Goal: Information Seeking & Learning: Compare options

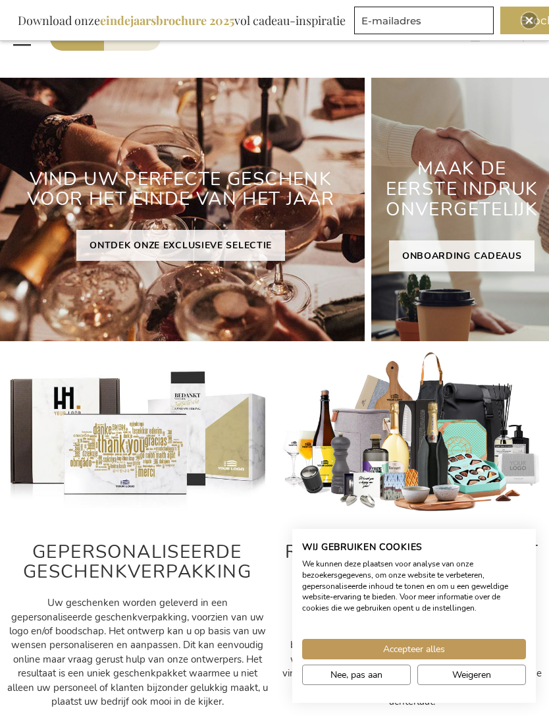
scroll to position [91, 0]
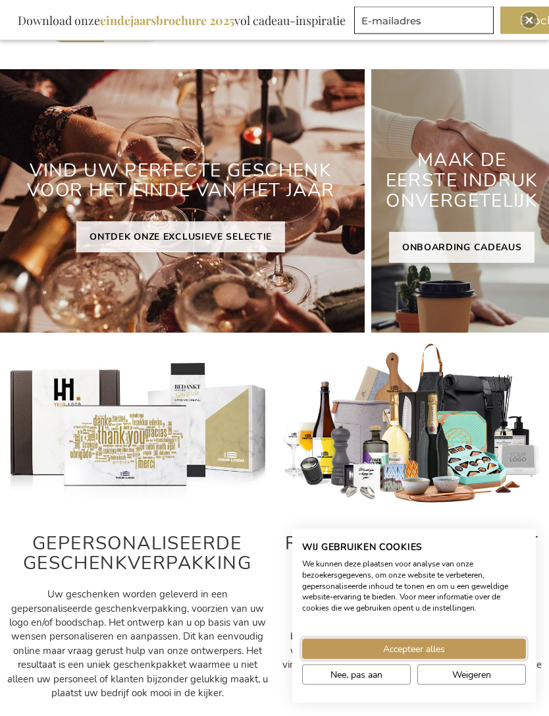
click at [424, 656] on span "Accepteer alles" at bounding box center [414, 649] width 62 height 14
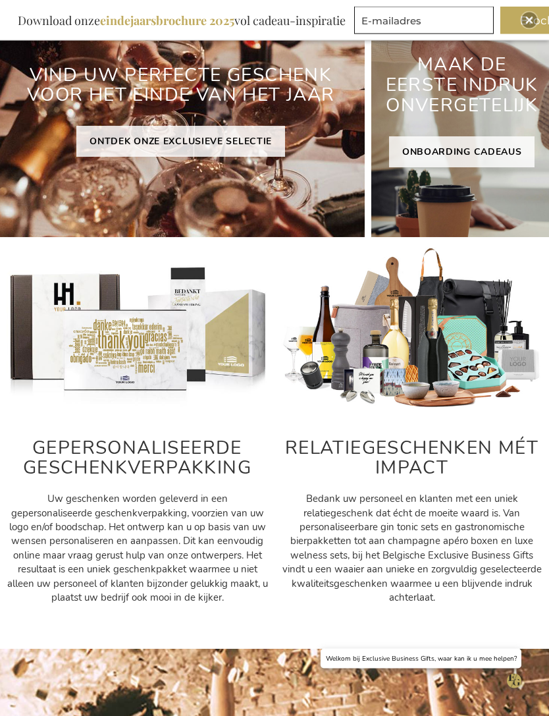
scroll to position [188, 0]
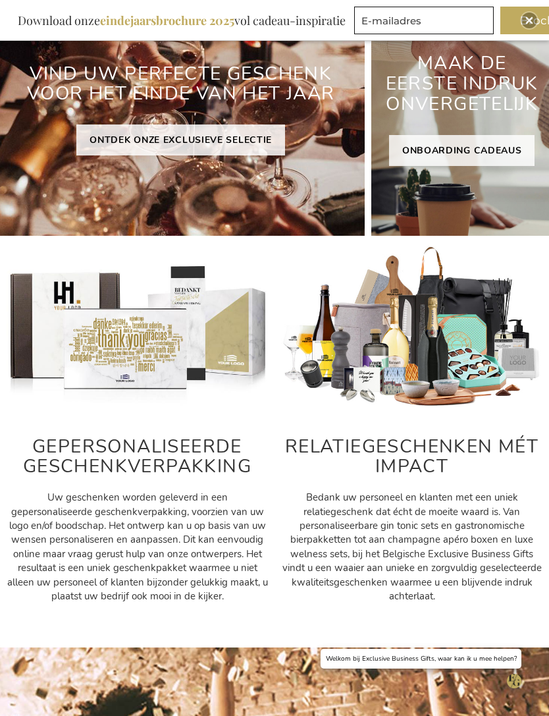
click at [494, 454] on h2 "RELATIEGESCHENKEN MÉT IMPACT" at bounding box center [411, 456] width 261 height 41
click at [481, 446] on h2 "RELATIEGESCHENKEN MÉT IMPACT" at bounding box center [411, 456] width 261 height 41
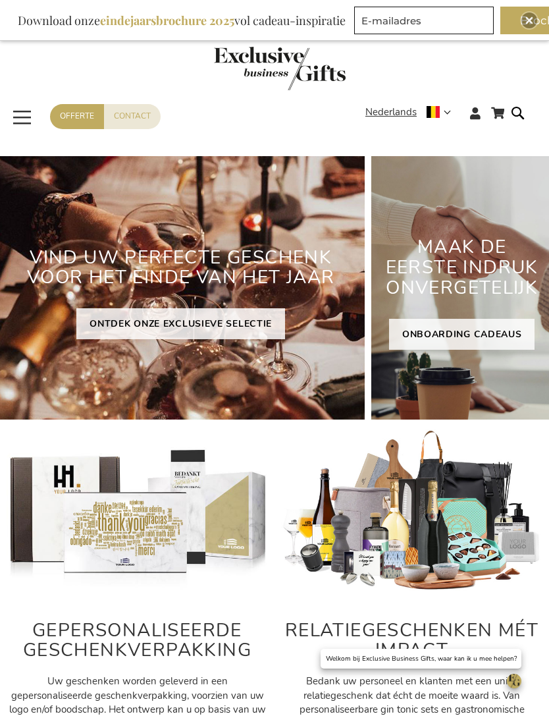
scroll to position [0, 0]
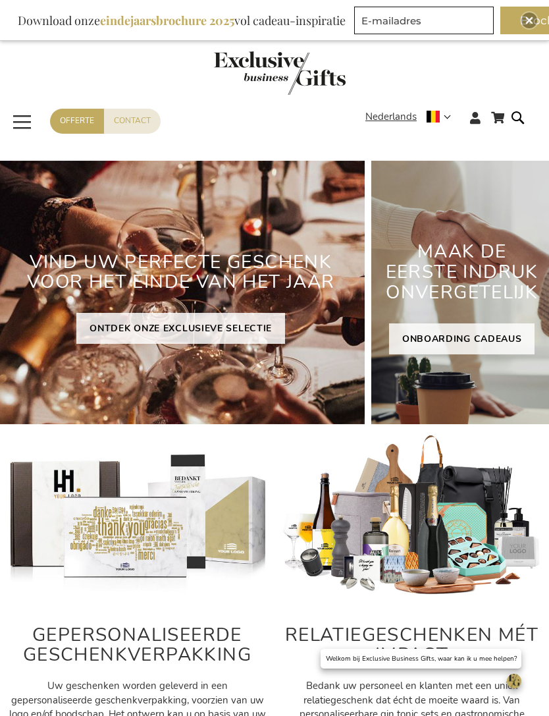
click at [22, 119] on span "Toggle Nav" at bounding box center [23, 122] width 24 height 30
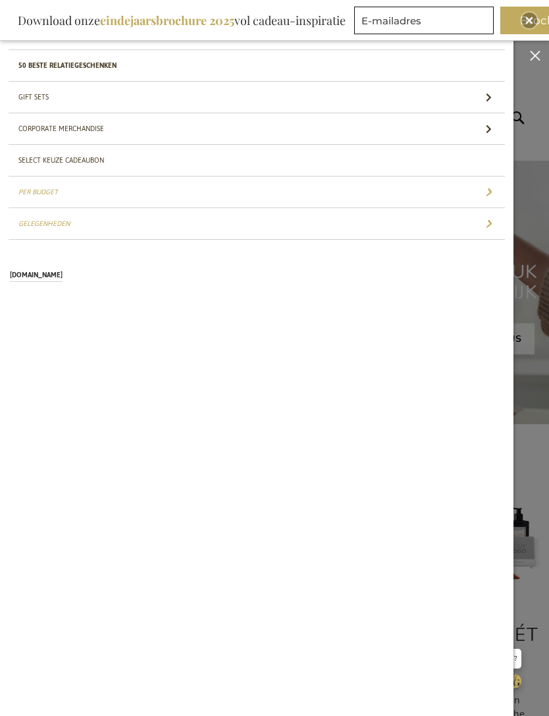
click at [38, 103] on link "Gift Sets" at bounding box center [257, 97] width 496 height 31
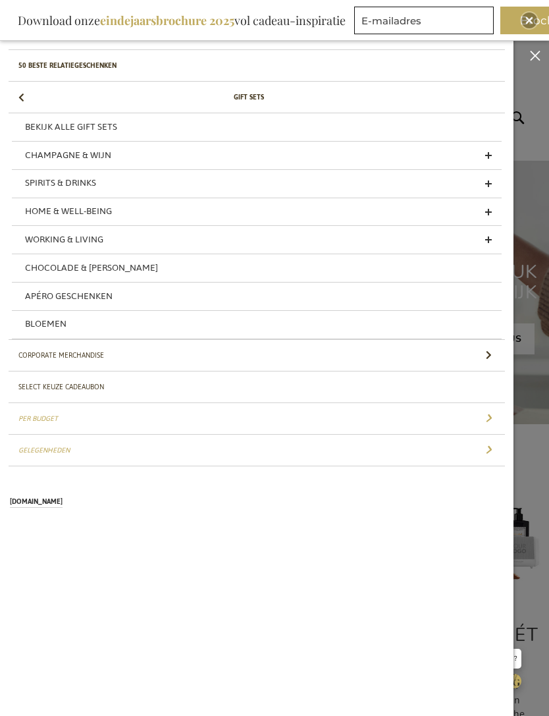
click at [87, 123] on link "Bekijk alle Gift Sets" at bounding box center [257, 127] width 490 height 28
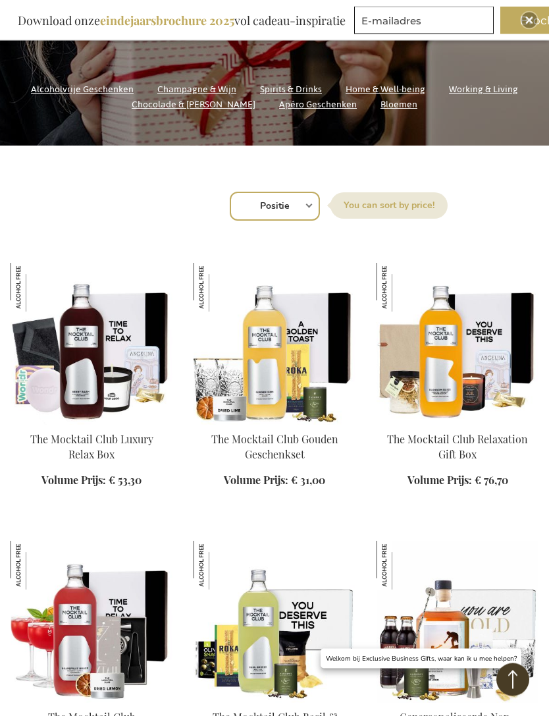
scroll to position [302, 0]
click at [311, 196] on select "Positie Best Sellers Meest bekeken Nieuw Biggest Saving Price: low to high Pric…" at bounding box center [275, 206] width 90 height 29
click at [300, 209] on select "Positie Best Sellers Meest bekeken Nieuw Biggest Saving Price: low to high Pric…" at bounding box center [275, 206] width 90 height 29
select select "price_asc"
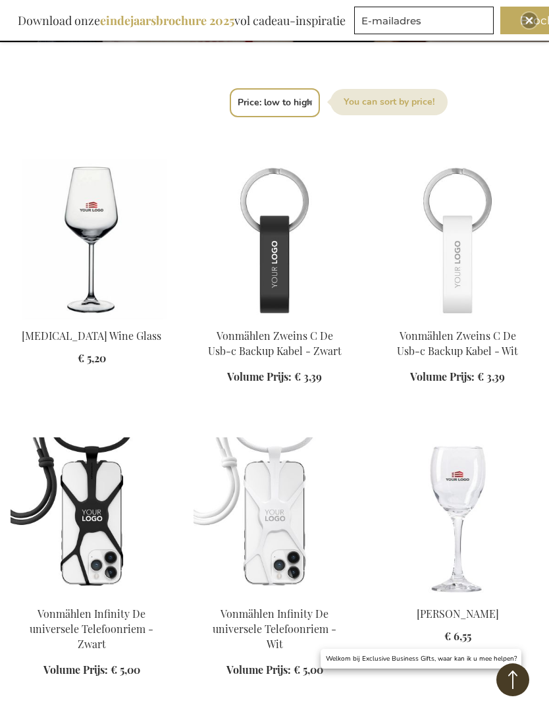
scroll to position [397, 0]
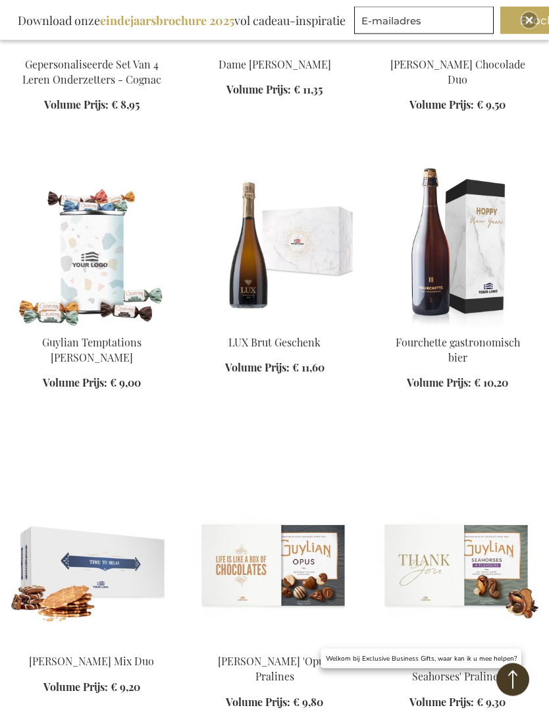
scroll to position [2417, 0]
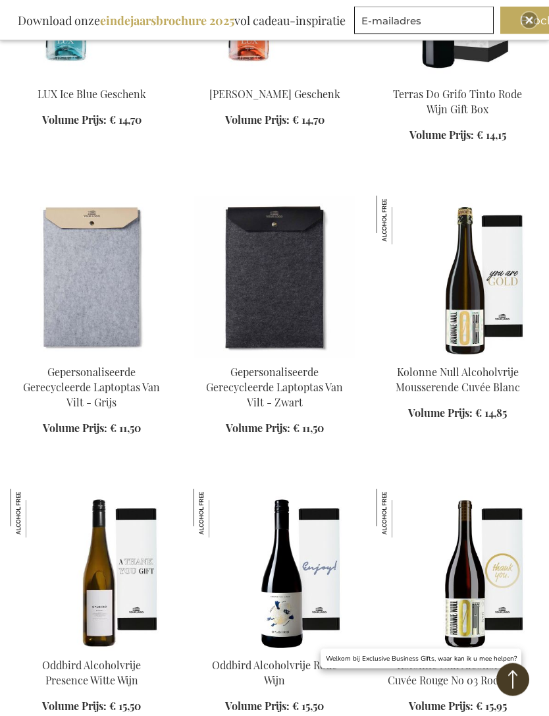
scroll to position [5393, 0]
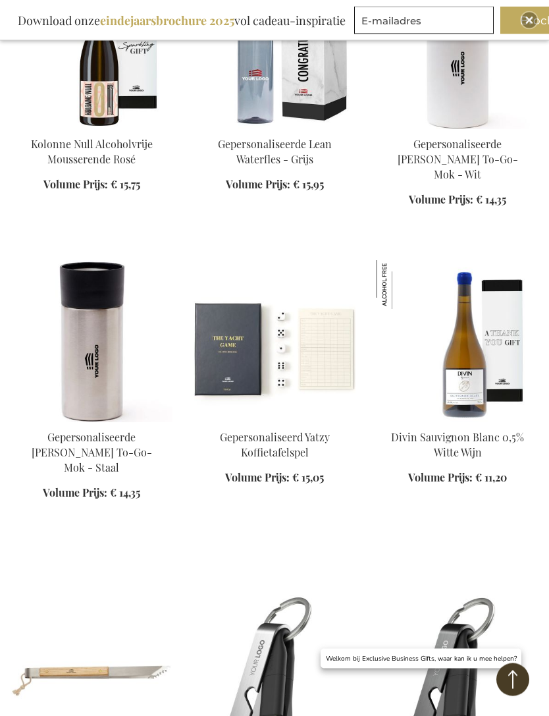
scroll to position [7113, 0]
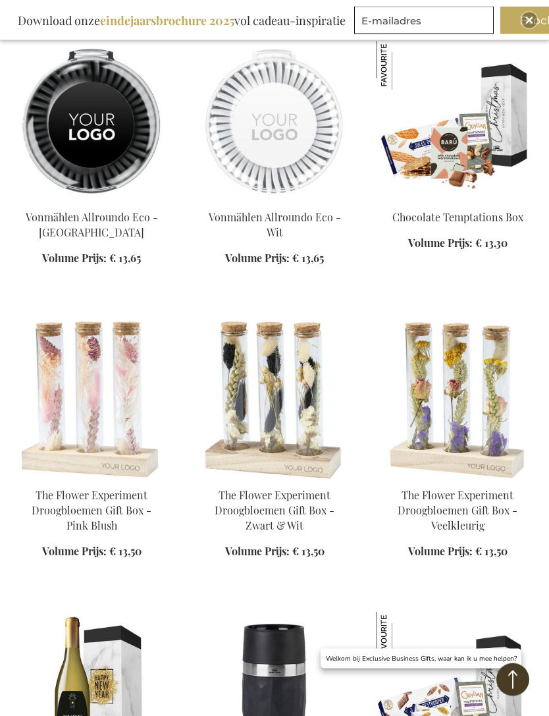
scroll to position [7944, 0]
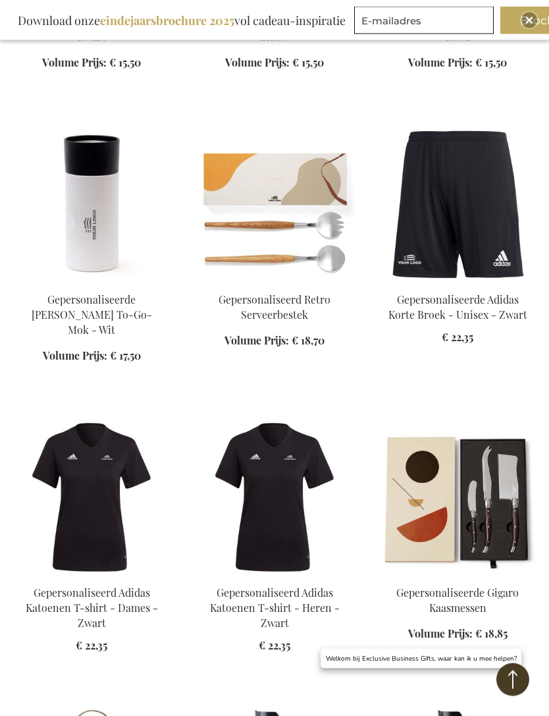
scroll to position [10229, 0]
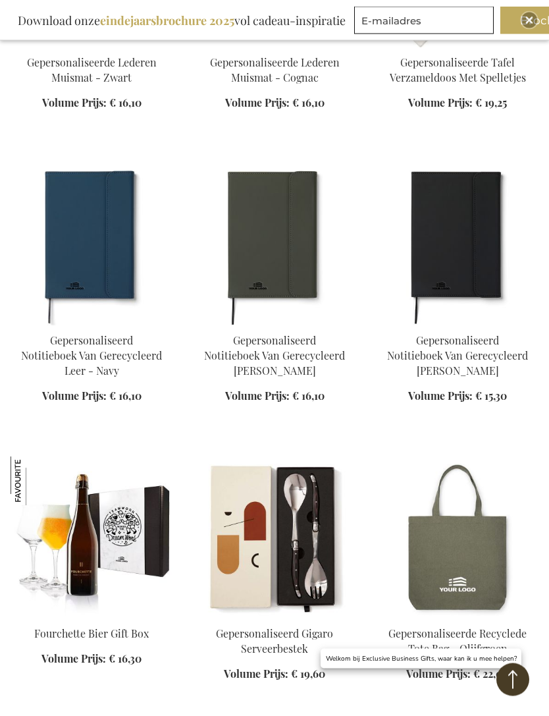
scroll to position [11653, 0]
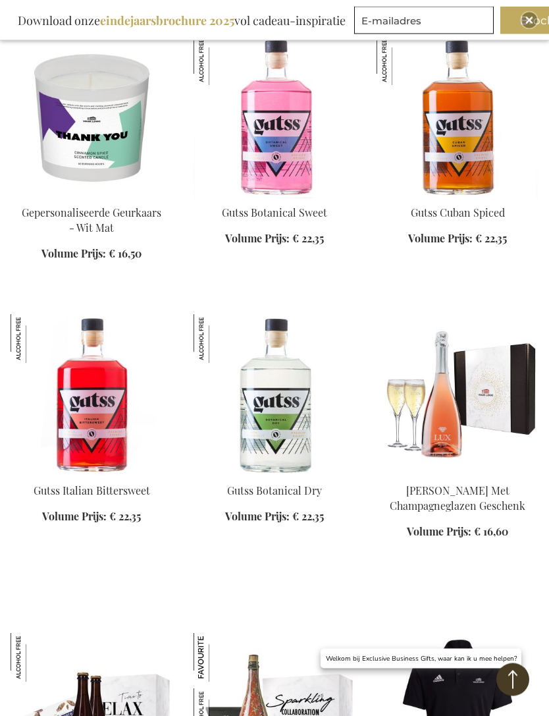
scroll to position [12949, 0]
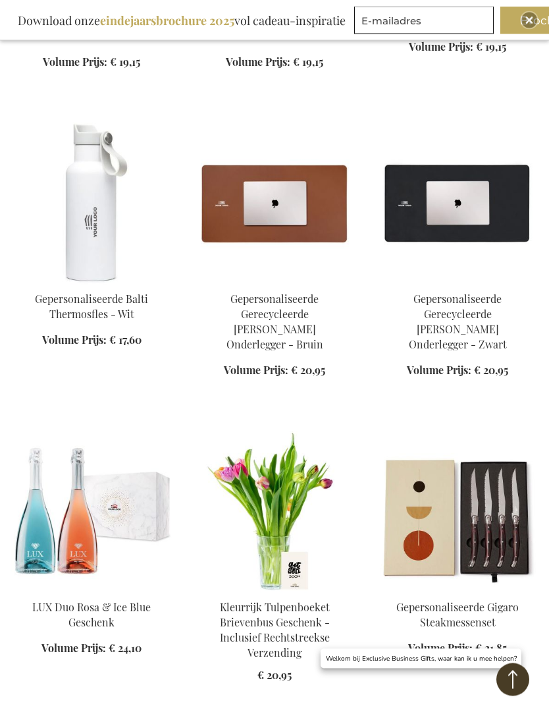
scroll to position [15176, 0]
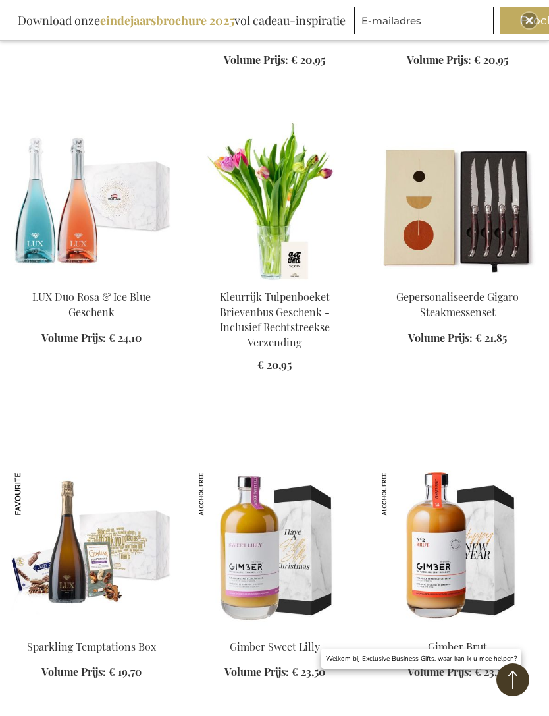
scroll to position [15484, 0]
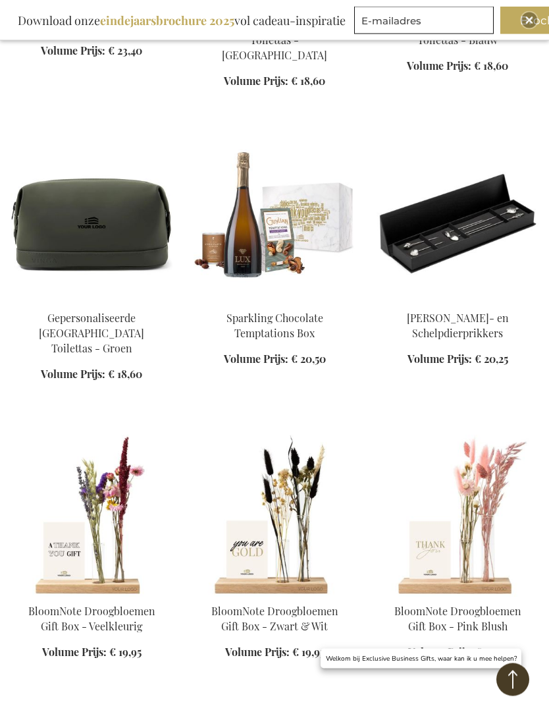
scroll to position [17567, 0]
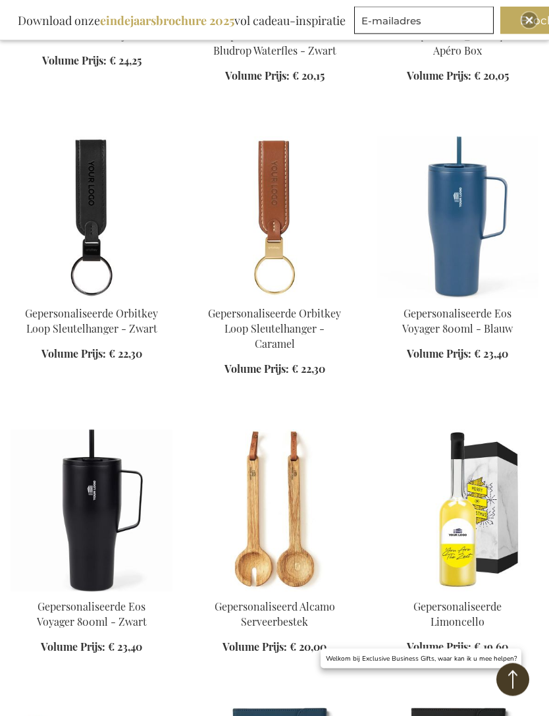
scroll to position [18463, 0]
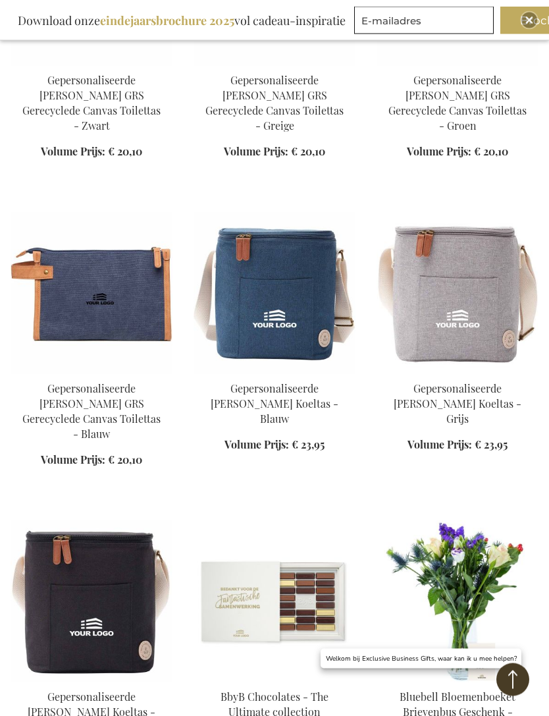
scroll to position [19884, 0]
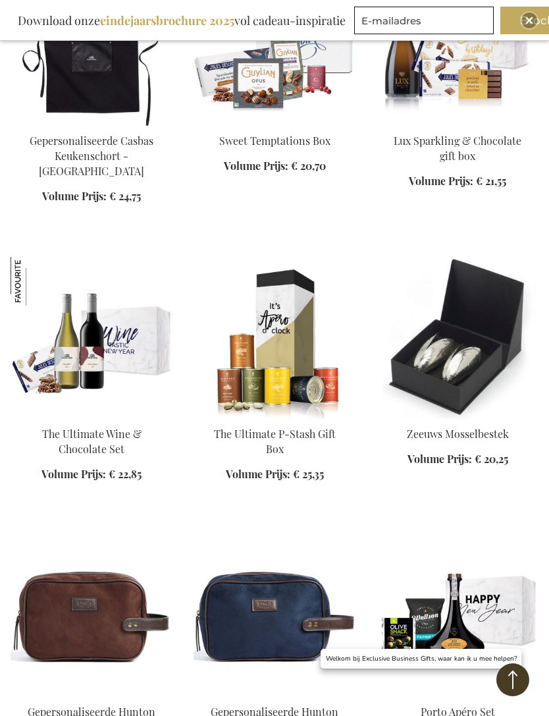
scroll to position [21093, 0]
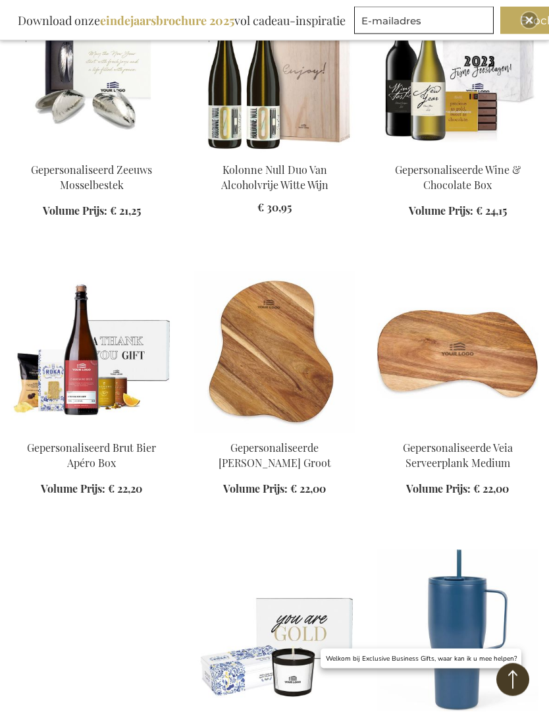
scroll to position [22261, 0]
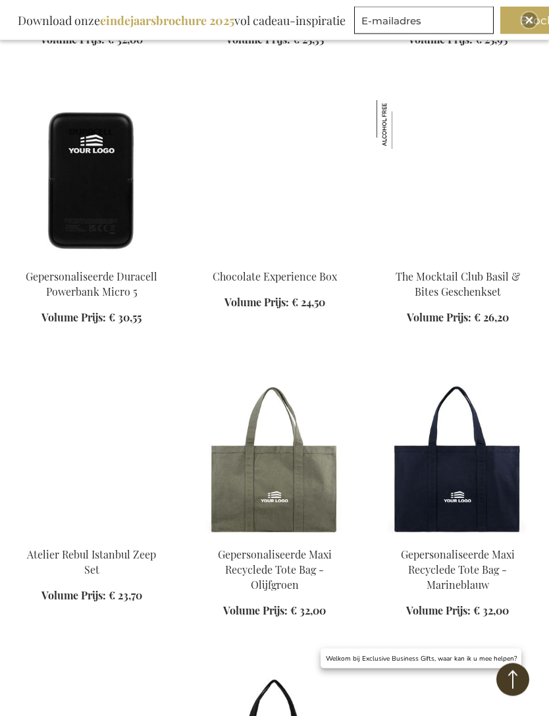
scroll to position [24473, 0]
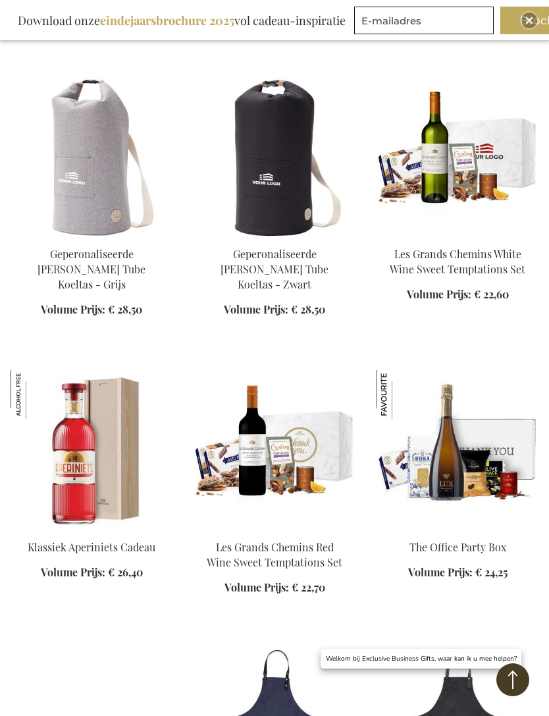
scroll to position [25402, 0]
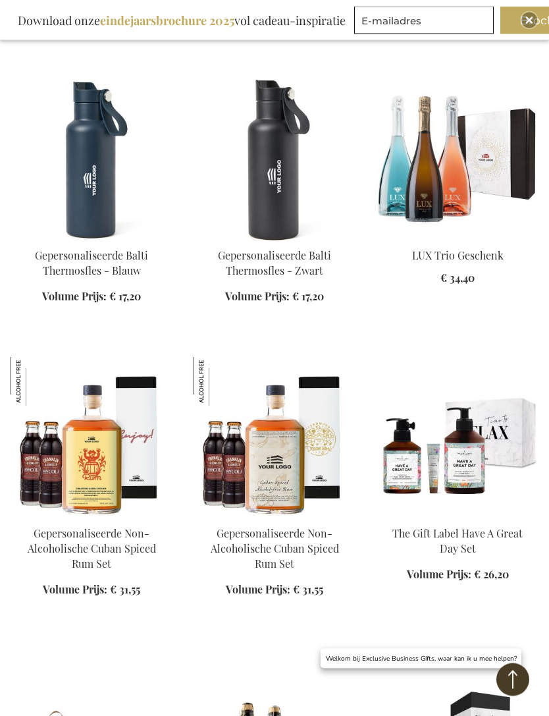
scroll to position [27181, 0]
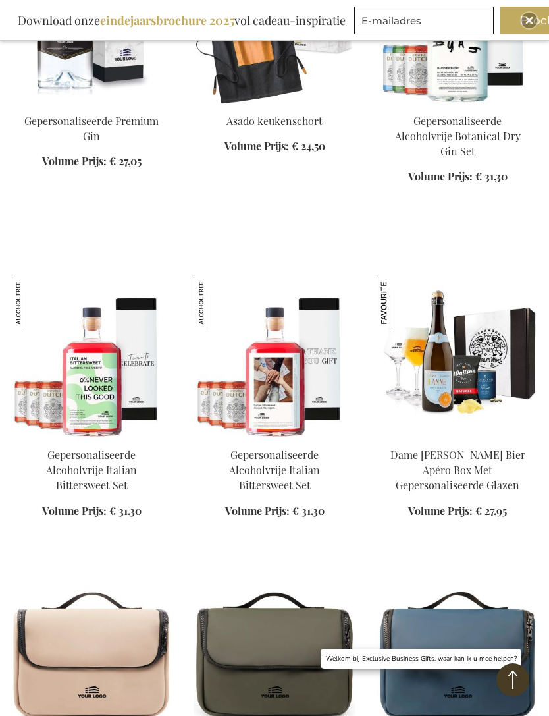
scroll to position [28769, 0]
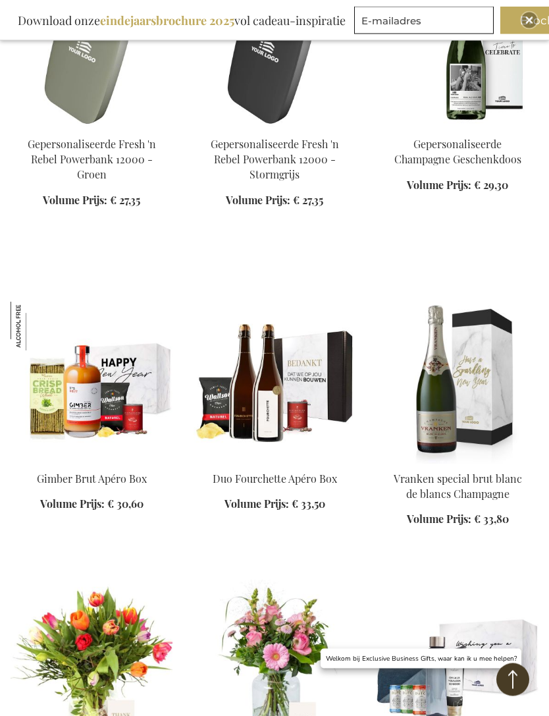
scroll to position [29946, 0]
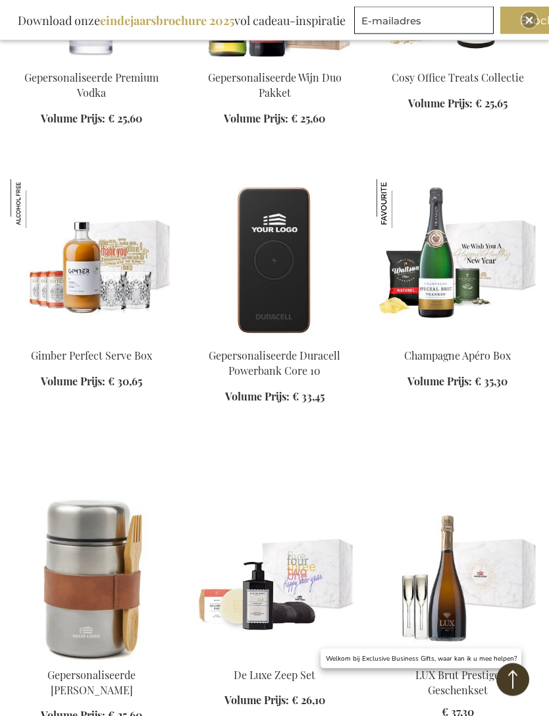
scroll to position [32046, 0]
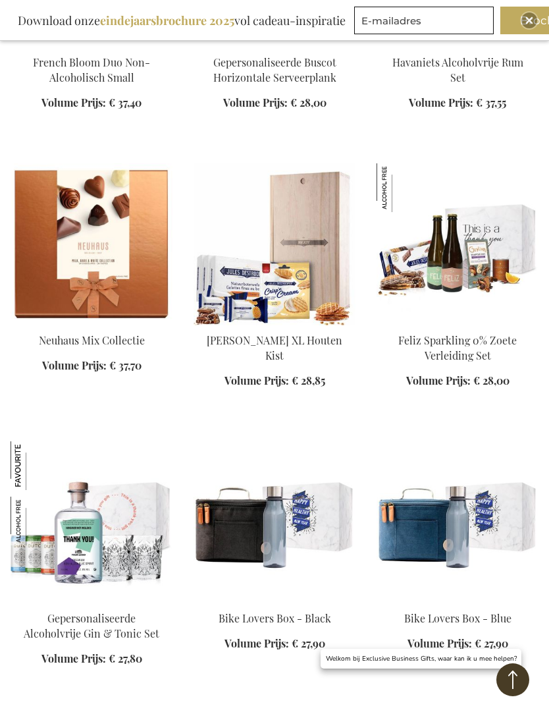
scroll to position [35258, 0]
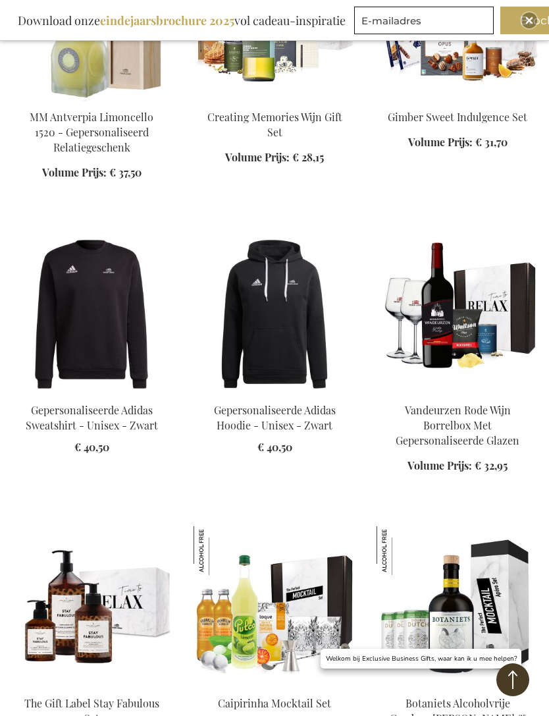
scroll to position [37548, 0]
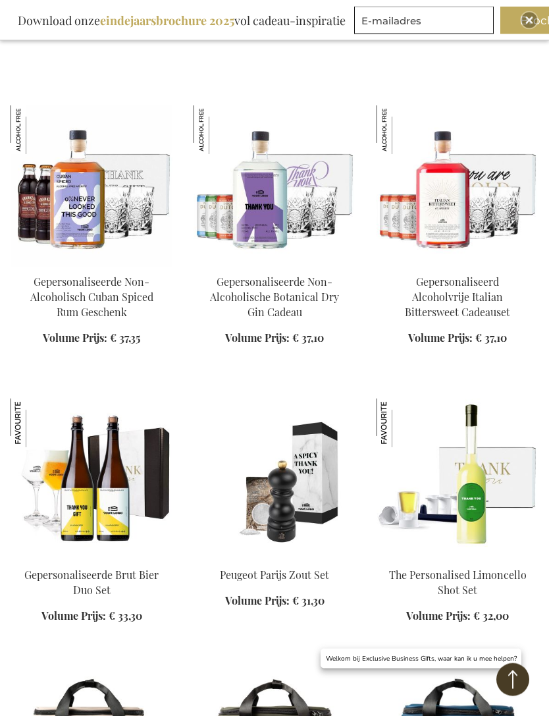
scroll to position [43044, 0]
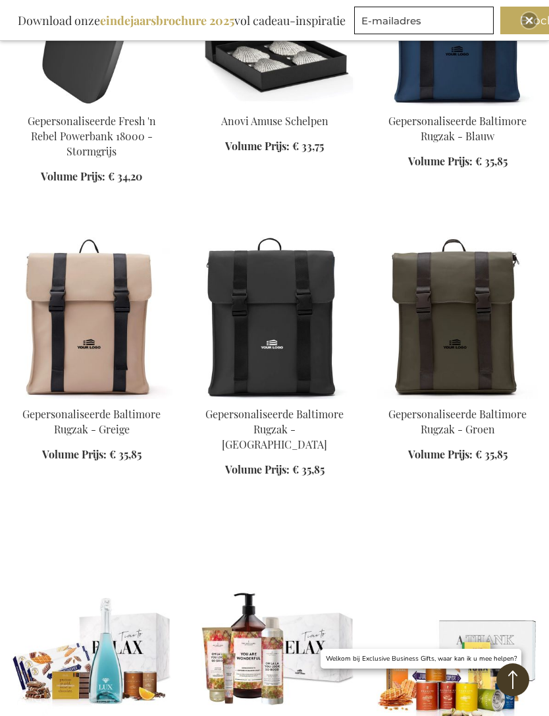
scroll to position [44984, 0]
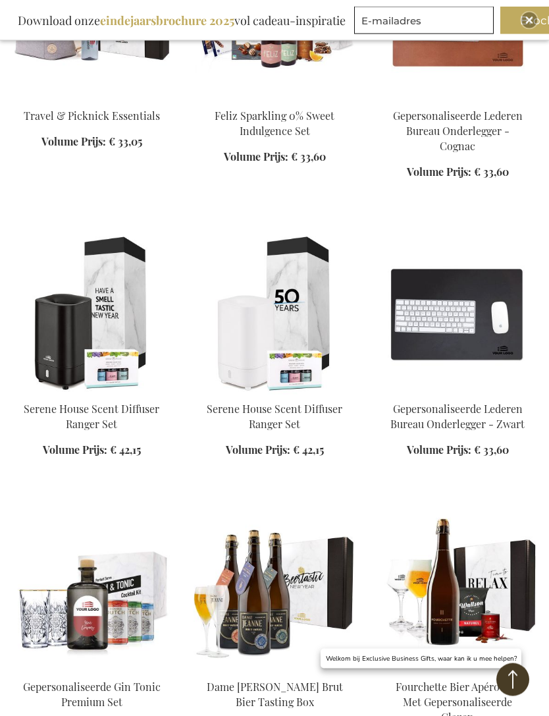
scroll to position [47956, 0]
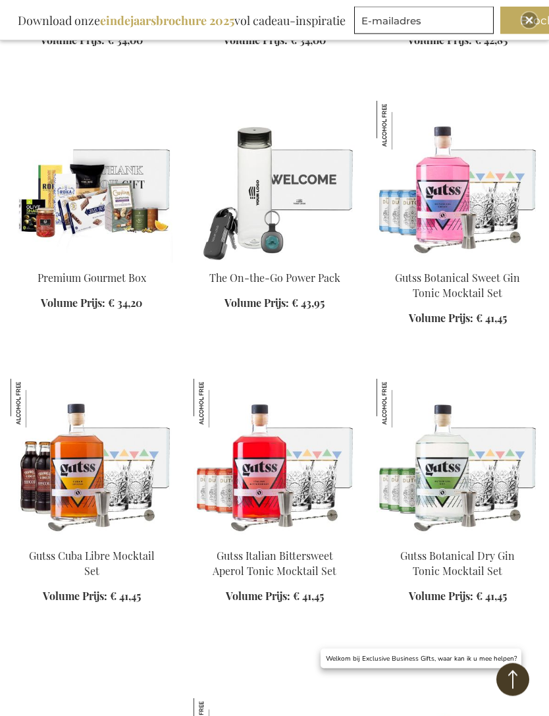
scroll to position [49527, 0]
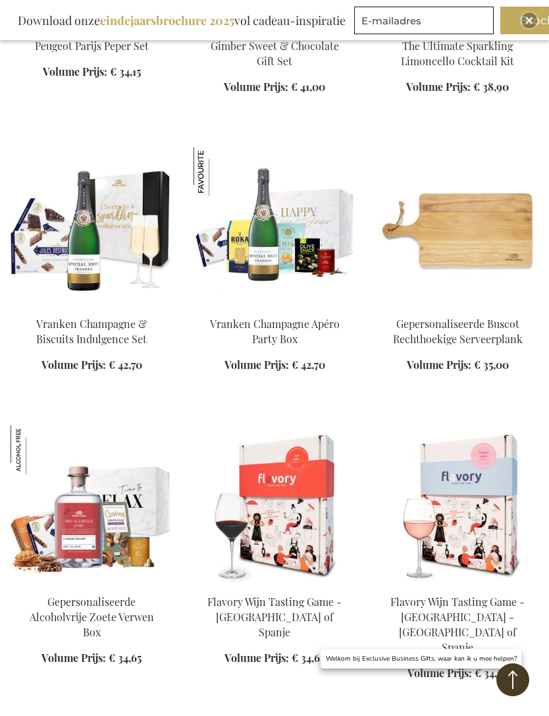
scroll to position [50361, 0]
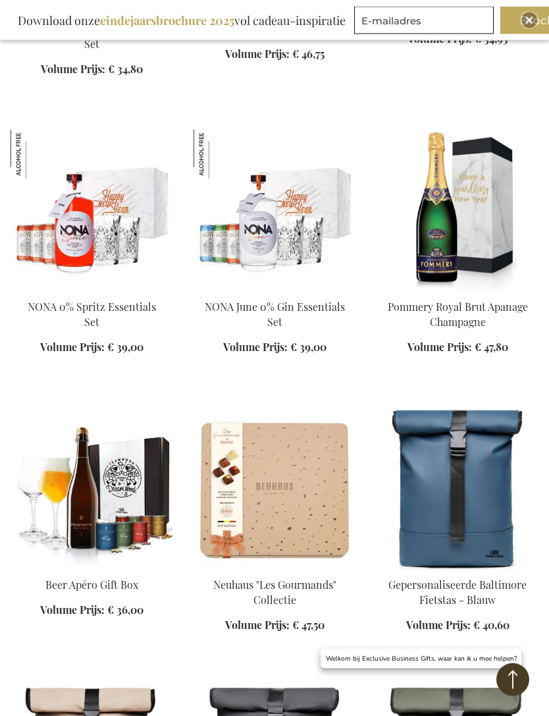
scroll to position [51586, 0]
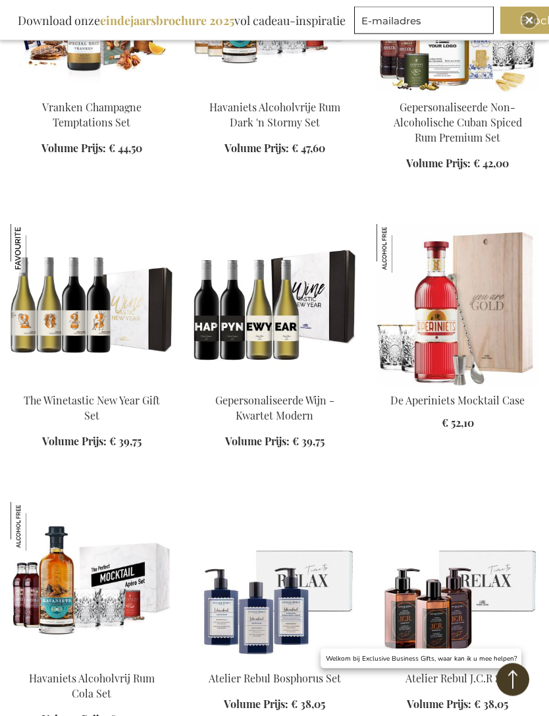
scroll to position [55420, 0]
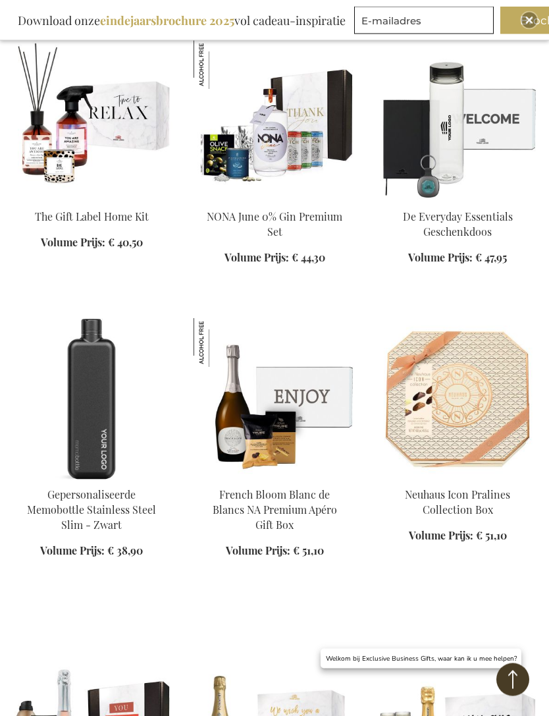
scroll to position [57978, 0]
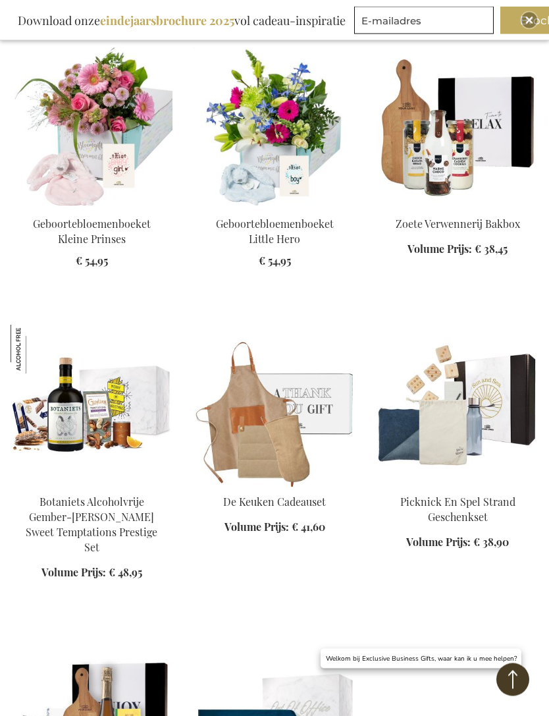
scroll to position [58857, 0]
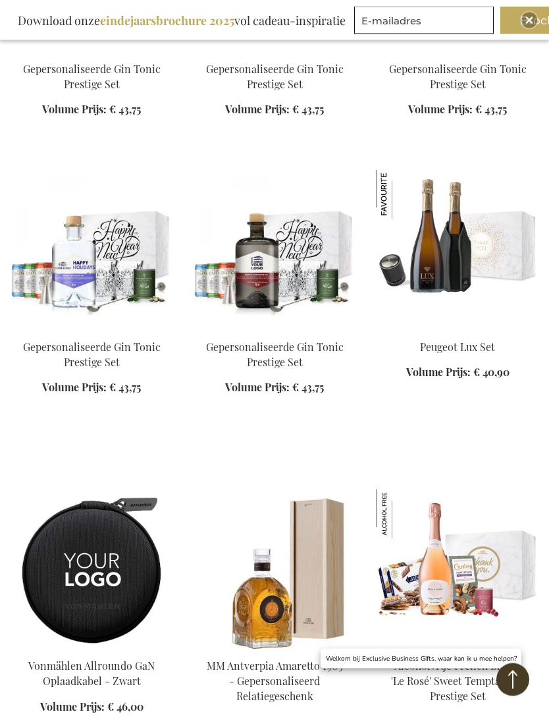
scroll to position [61656, 0]
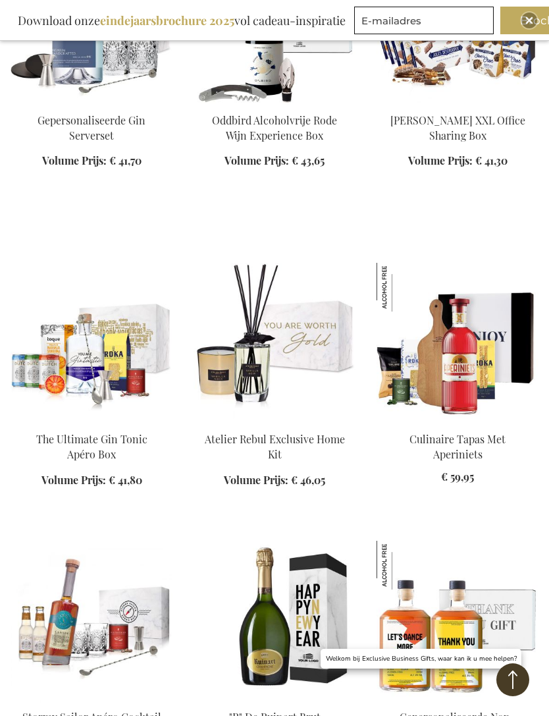
scroll to position [64290, 0]
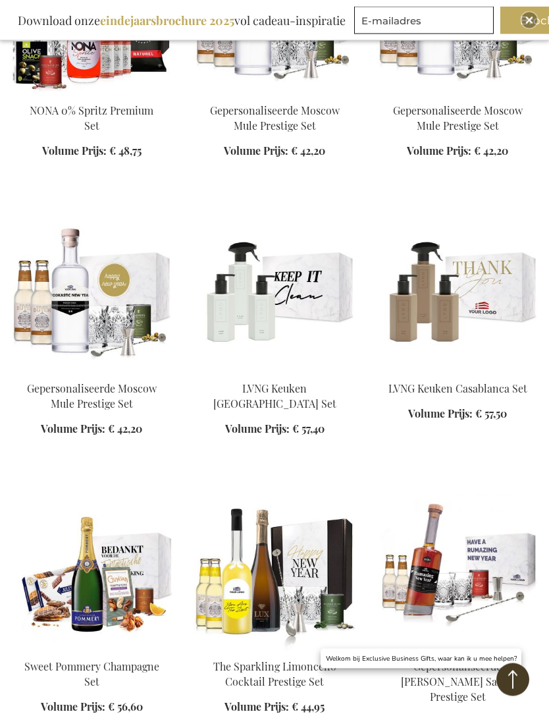
scroll to position [66083, 0]
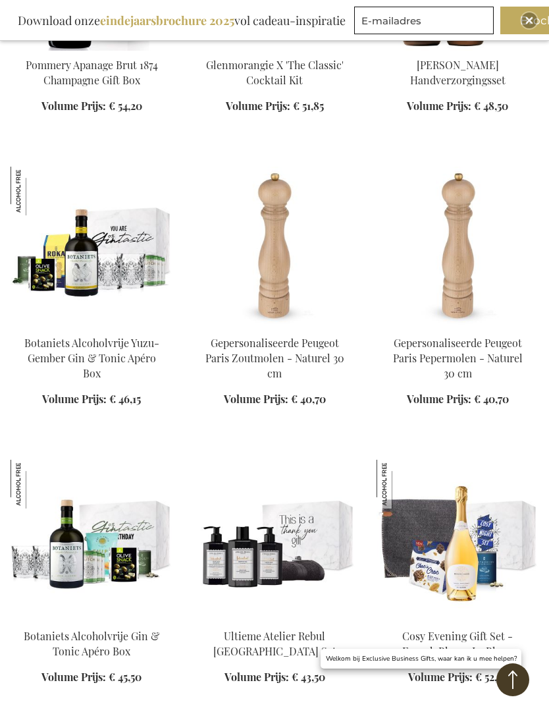
scroll to position [67329, 0]
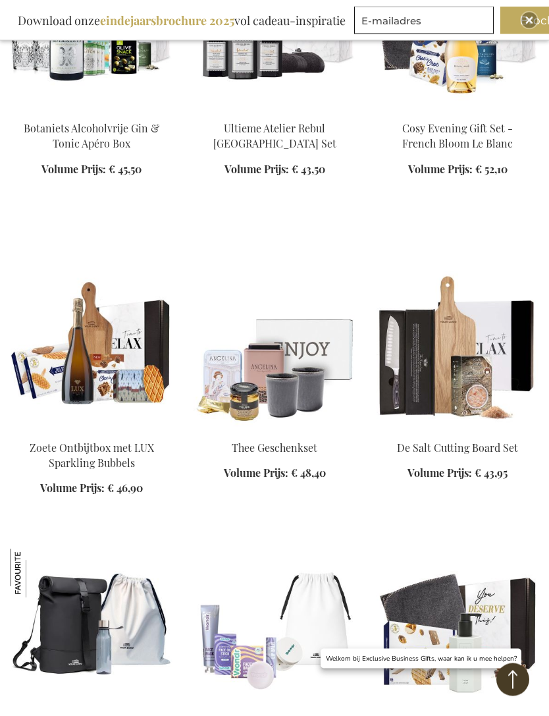
scroll to position [67820, 0]
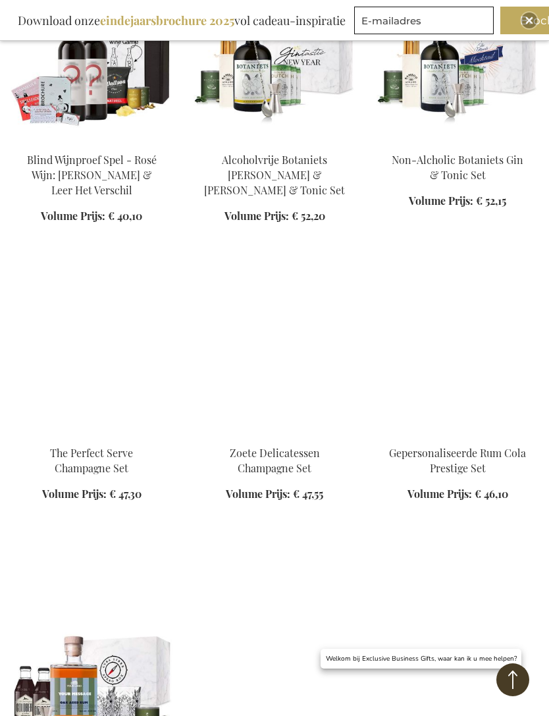
scroll to position [69855, 0]
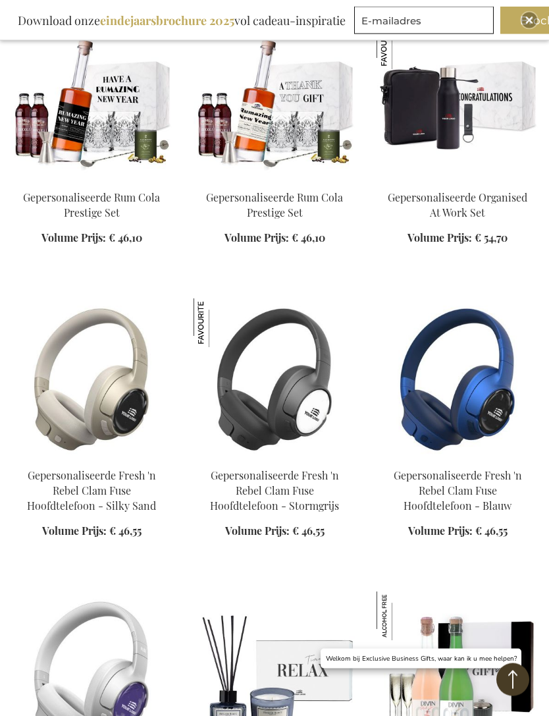
scroll to position [70710, 0]
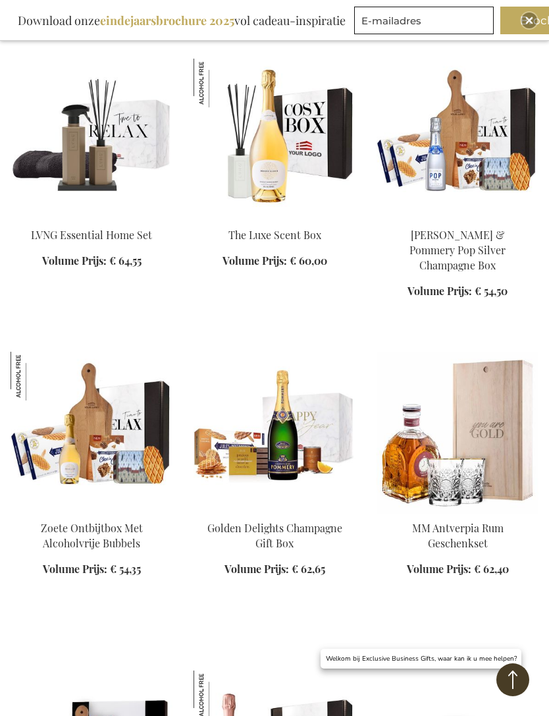
scroll to position [72134, 0]
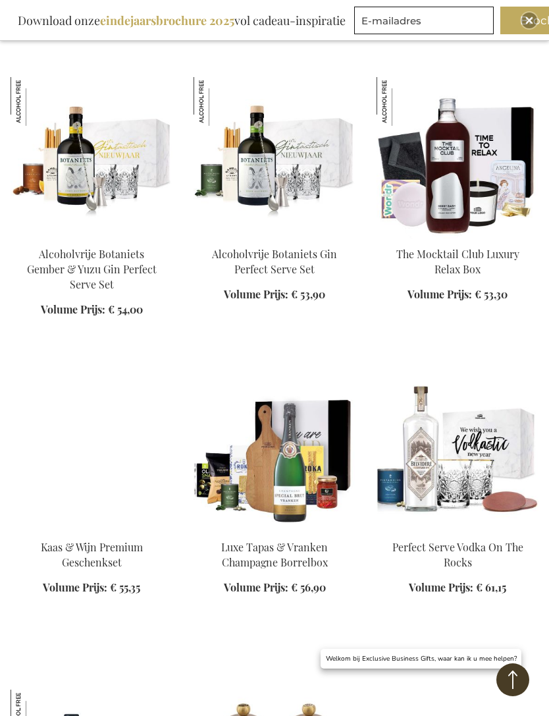
scroll to position [73288, 0]
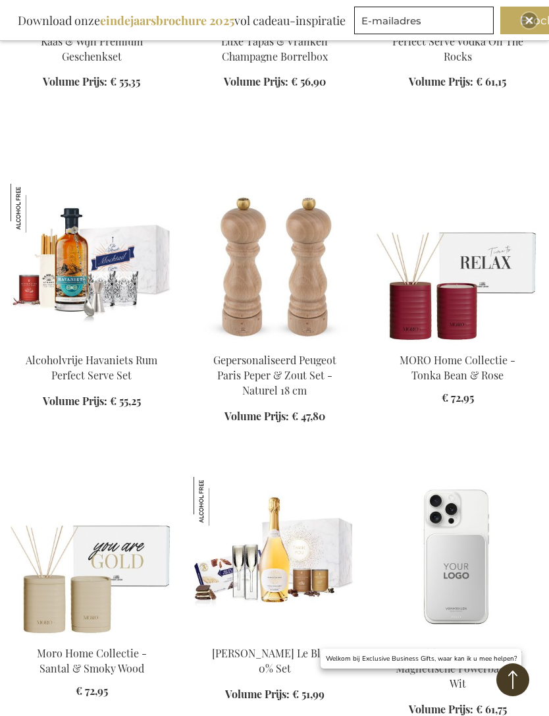
scroll to position [73836, 0]
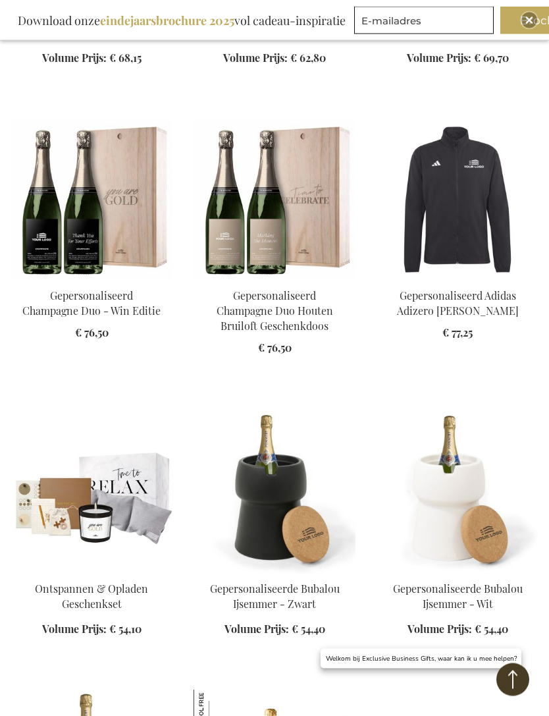
scroll to position [75351, 0]
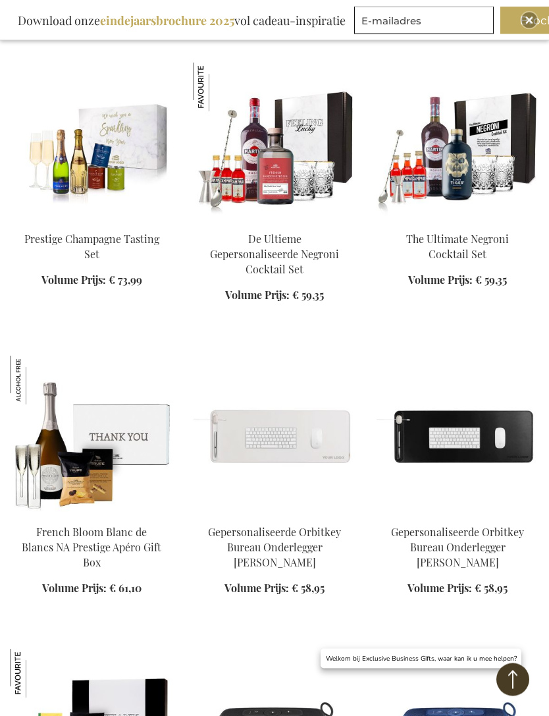
scroll to position [76273, 0]
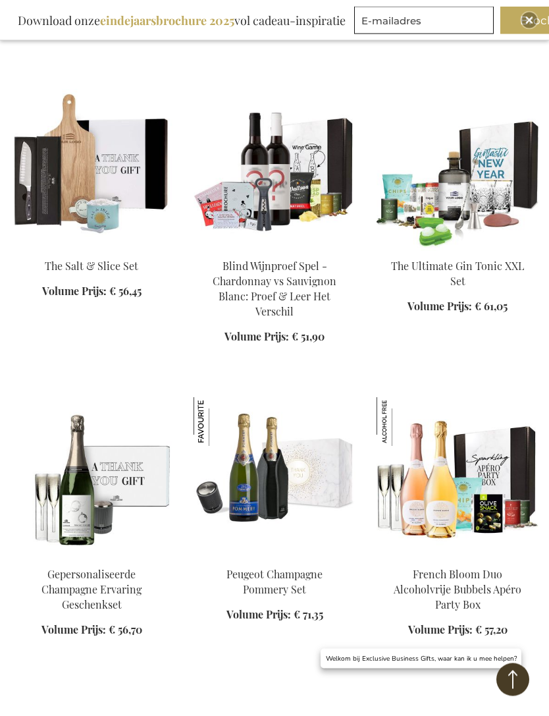
scroll to position [78031, 0]
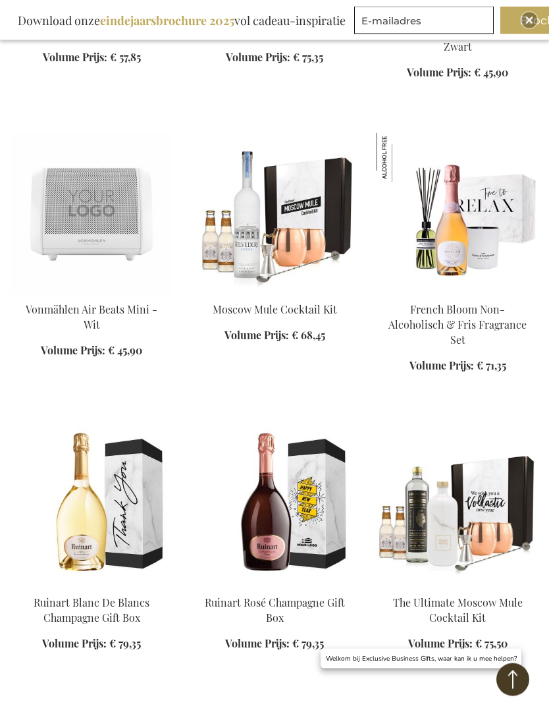
scroll to position [79227, 0]
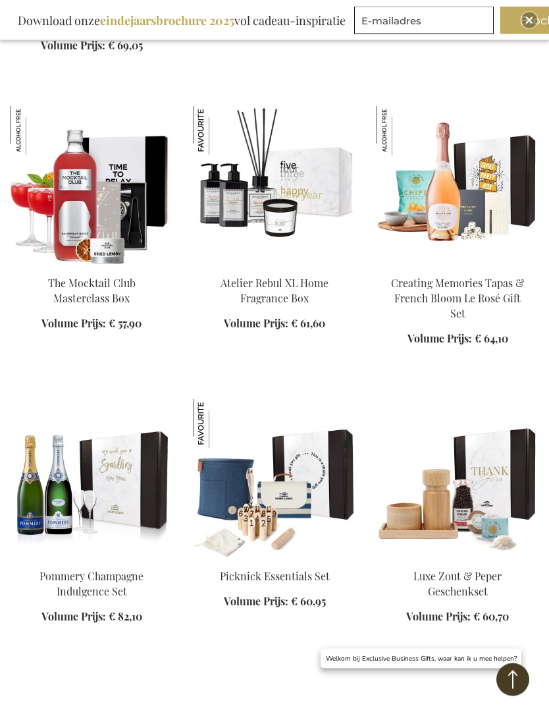
scroll to position [80395, 0]
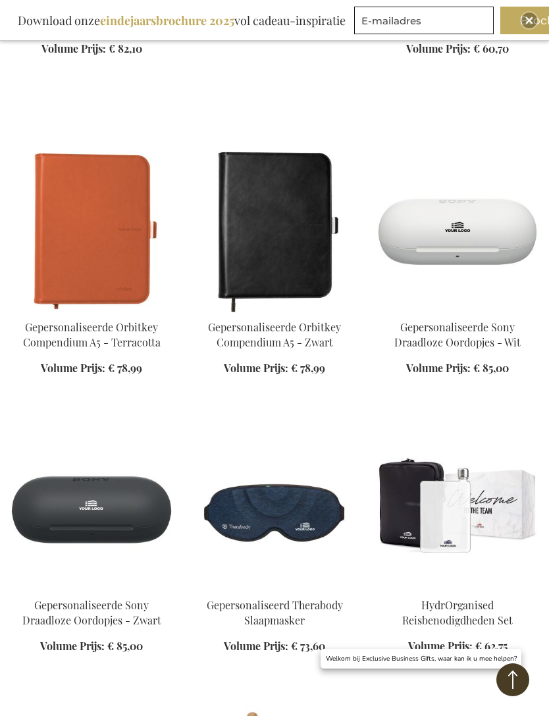
scroll to position [80968, 0]
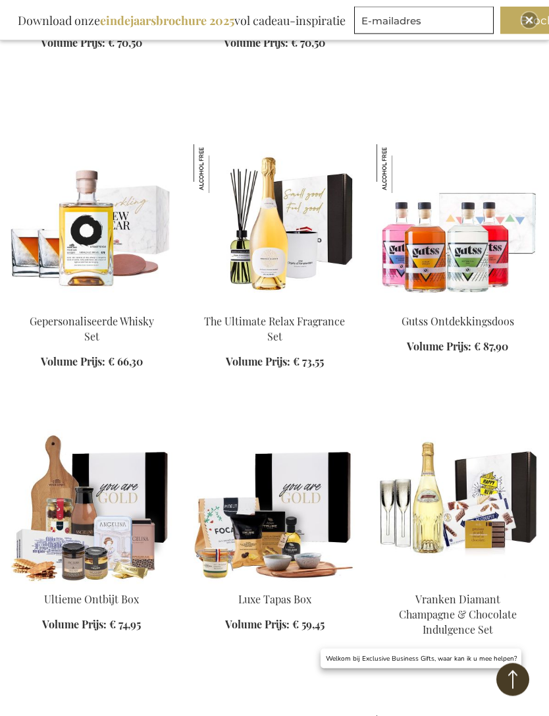
scroll to position [82158, 0]
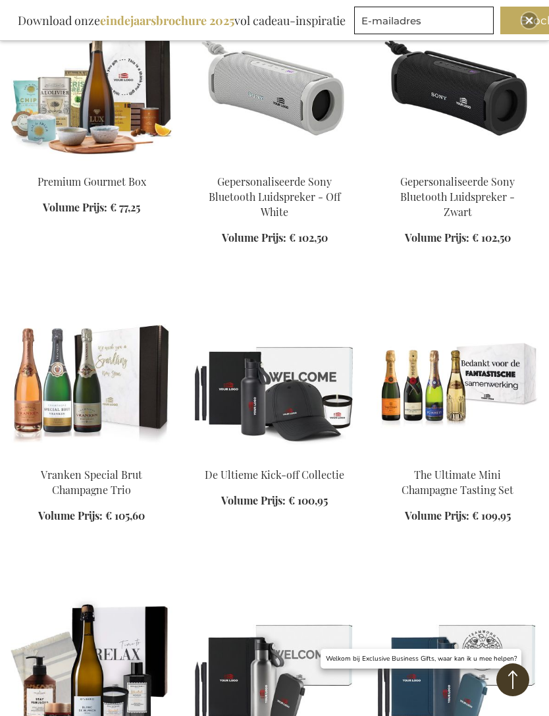
scroll to position [83512, 0]
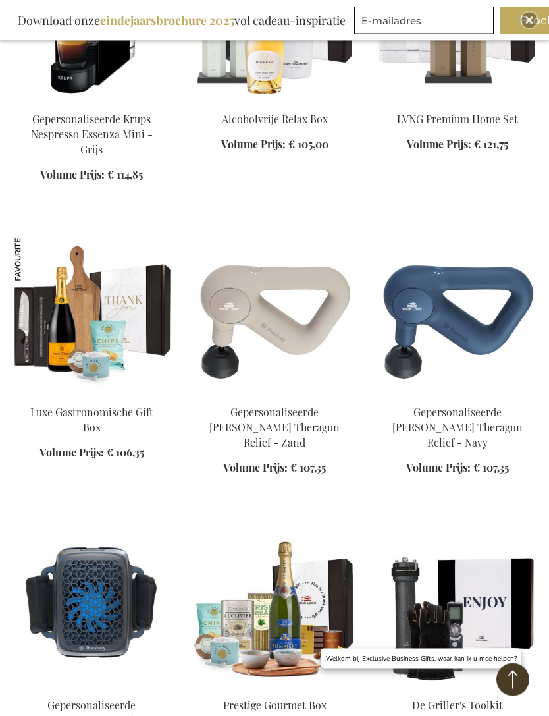
scroll to position [84968, 0]
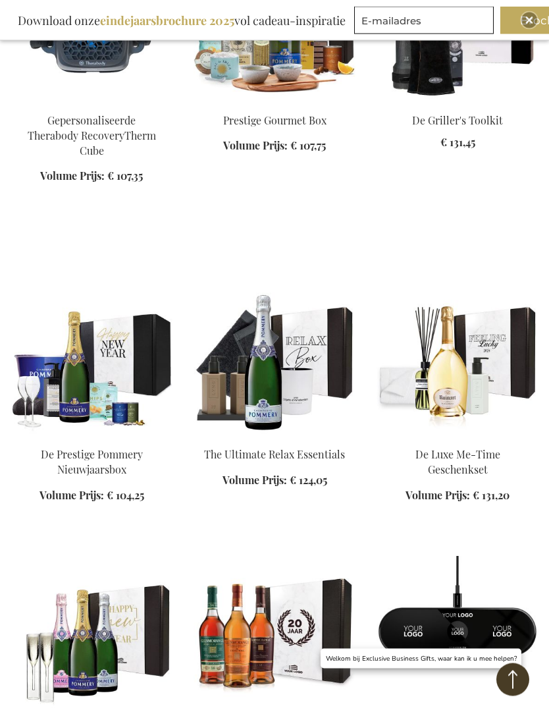
scroll to position [85611, 0]
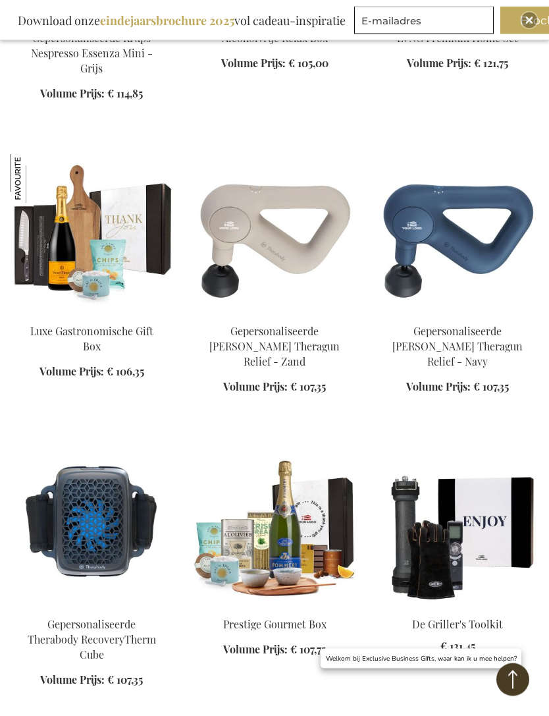
scroll to position [85170, 0]
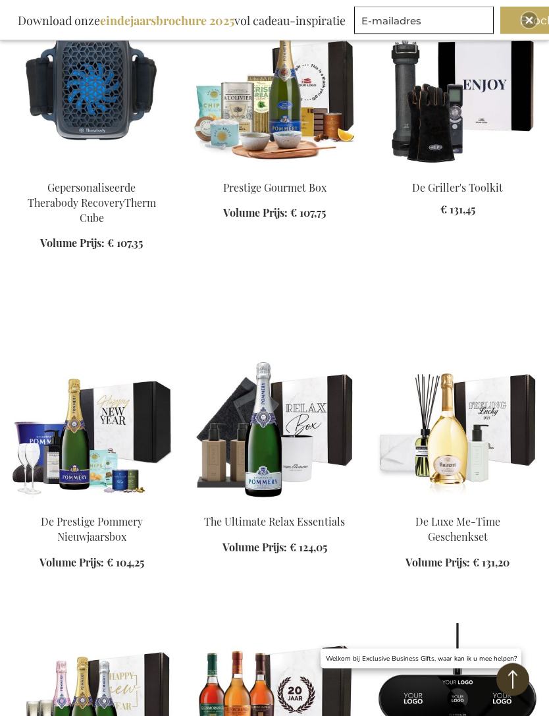
scroll to position [85483, 0]
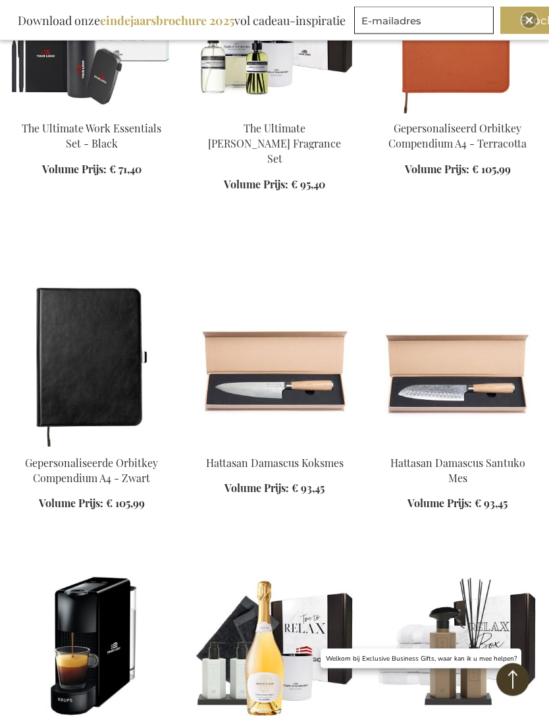
scroll to position [84388, 0]
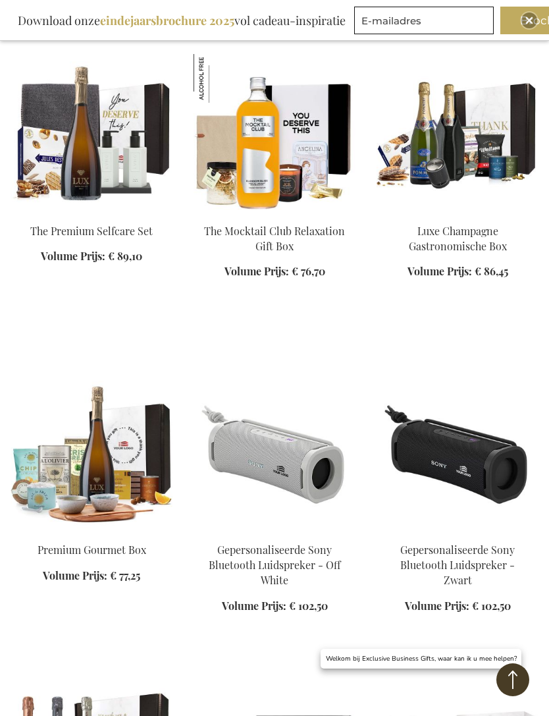
scroll to position [83019, 0]
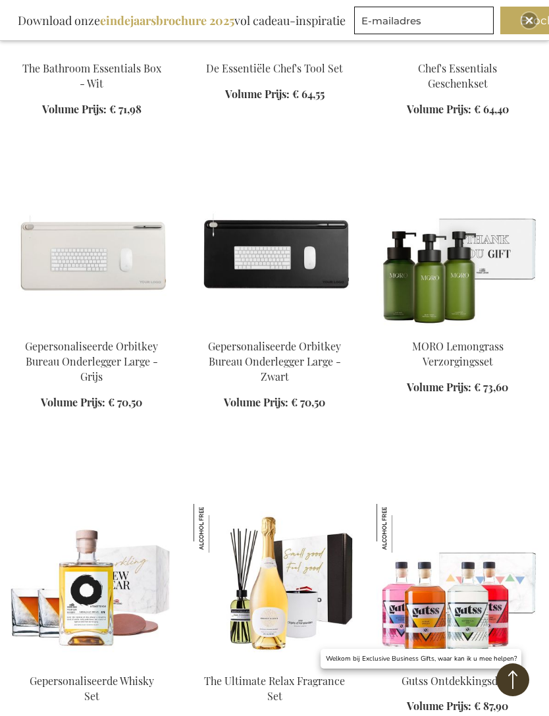
scroll to position [81654, 0]
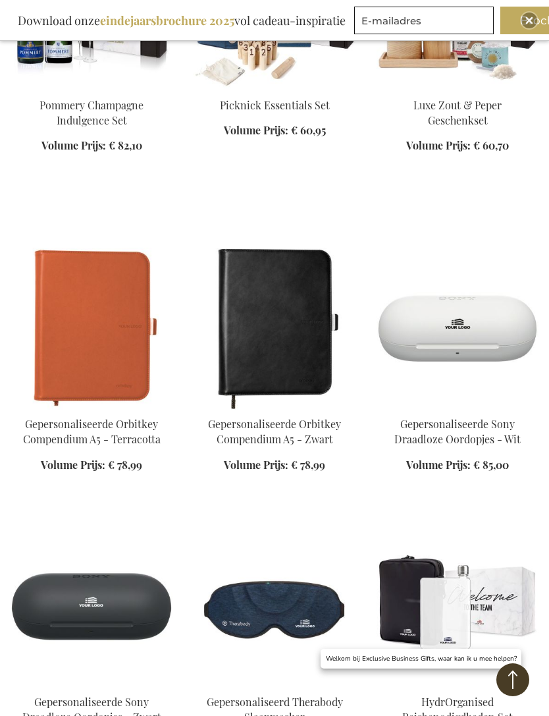
scroll to position [80865, 0]
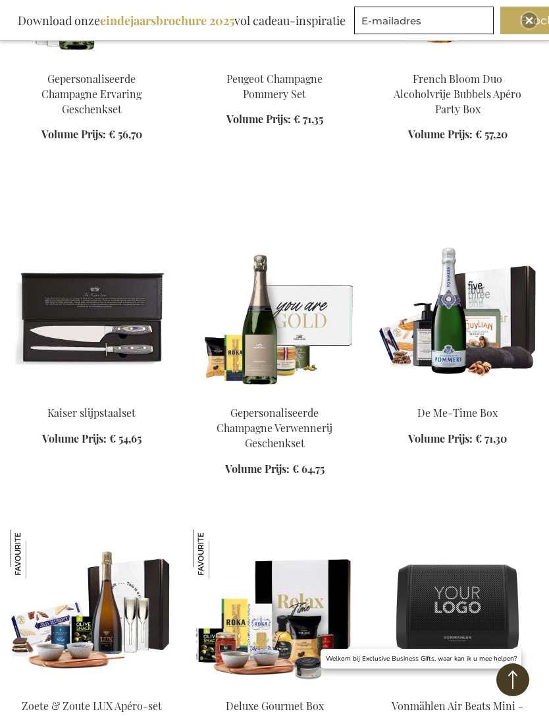
scroll to position [76082, 0]
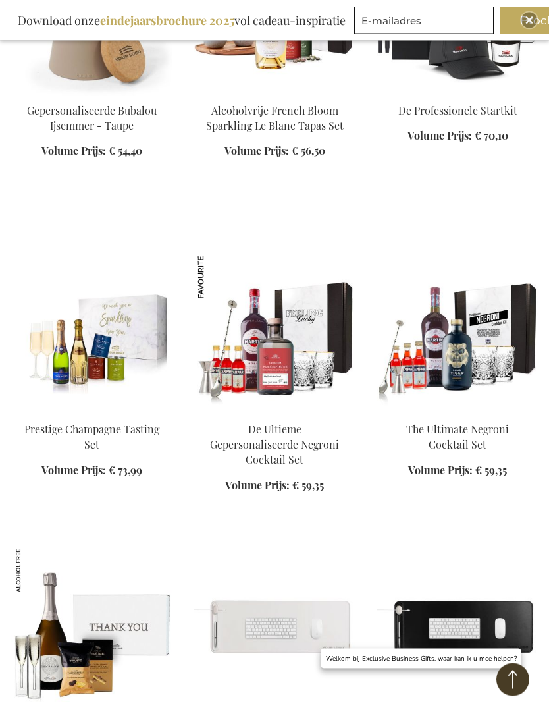
scroll to position [70636, 0]
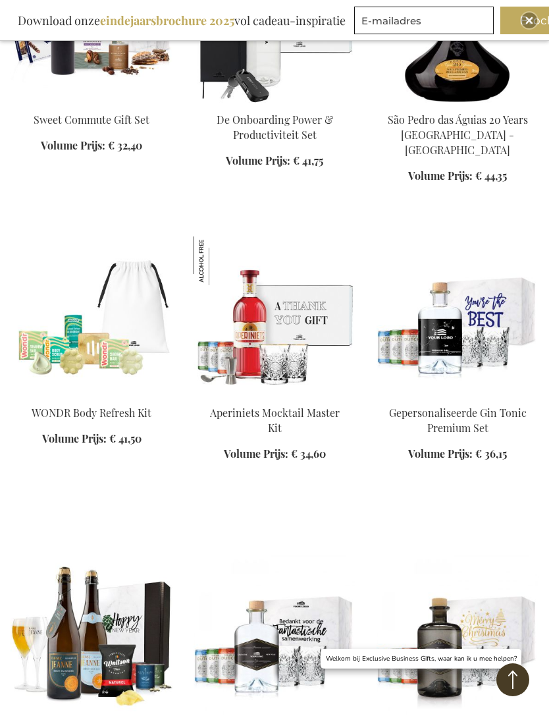
scroll to position [36883, 0]
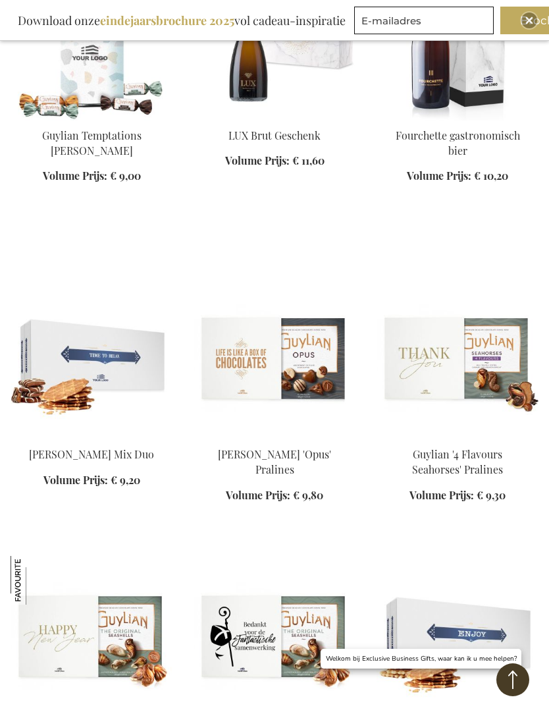
click at [516, 673] on button "Back to Top" at bounding box center [512, 679] width 33 height 33
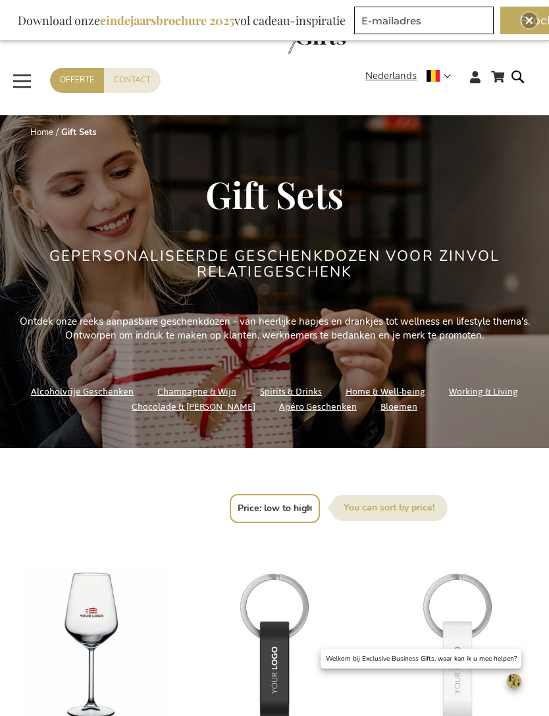
scroll to position [83, 0]
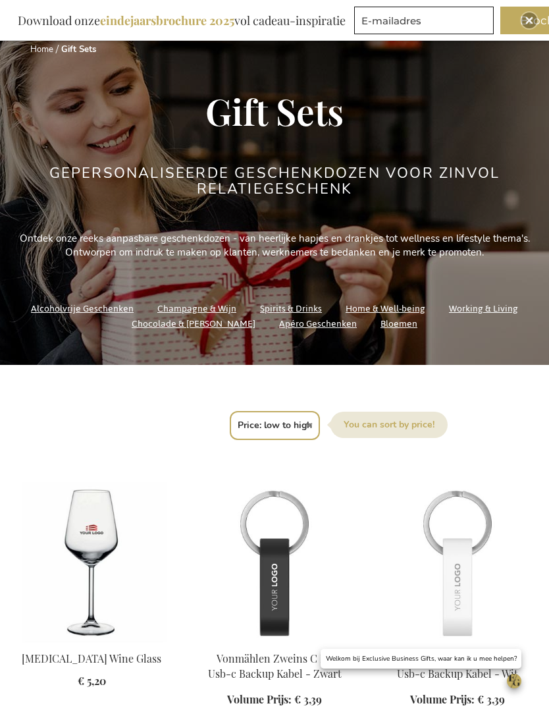
click at [312, 429] on select "Positie Best Sellers Meest bekeken Nieuw Biggest Saving Price: low to high Pric…" at bounding box center [275, 425] width 90 height 29
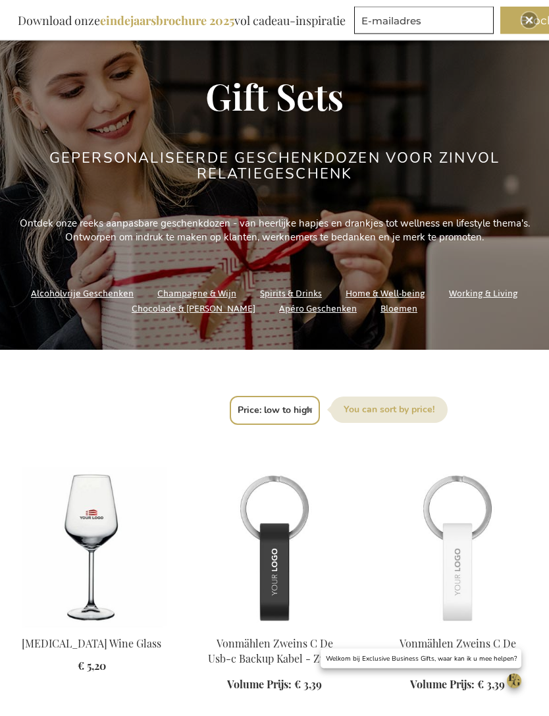
scroll to position [103, 0]
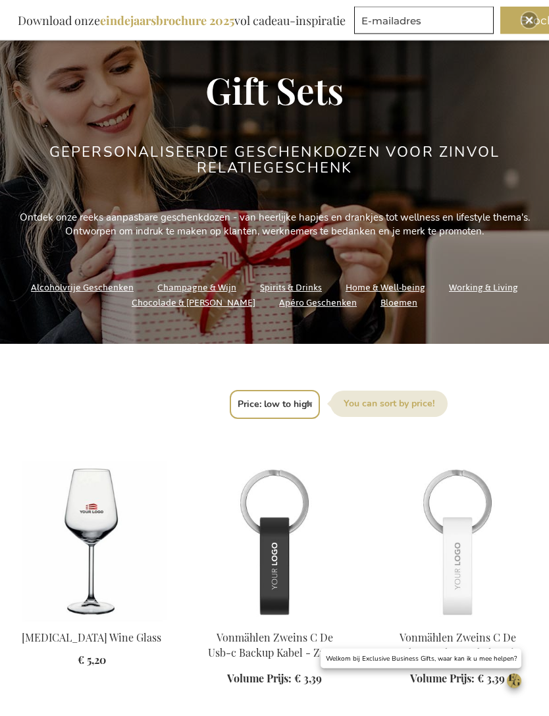
click at [293, 408] on select "Positie Best Sellers Meest bekeken Nieuw Biggest Saving Price: low to high Pric…" at bounding box center [275, 404] width 90 height 29
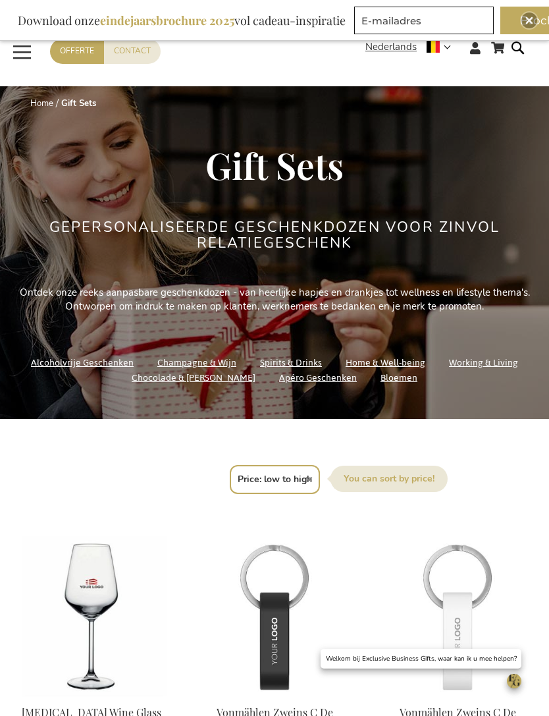
click at [285, 475] on select "Positie Best Sellers Meest bekeken Nieuw Biggest Saving Price: low to high Pric…" at bounding box center [275, 479] width 90 height 29
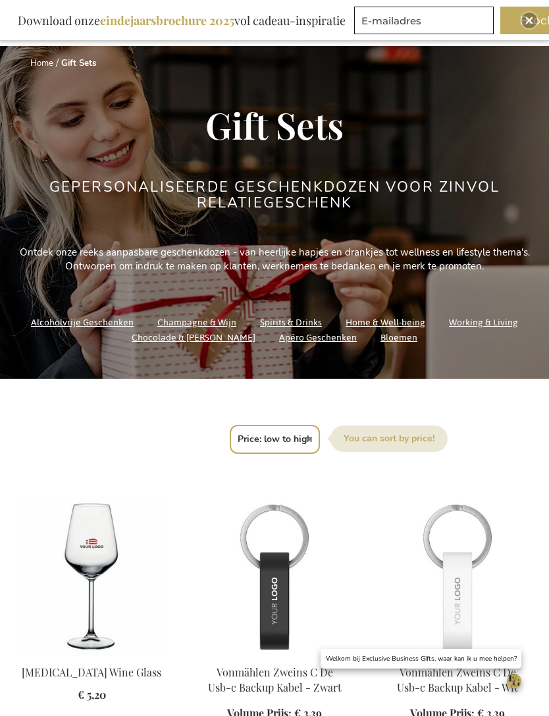
click at [304, 441] on select "Positie Best Sellers Meest bekeken Nieuw Biggest Saving Price: low to high Pric…" at bounding box center [275, 439] width 90 height 29
select select "bestsellers"
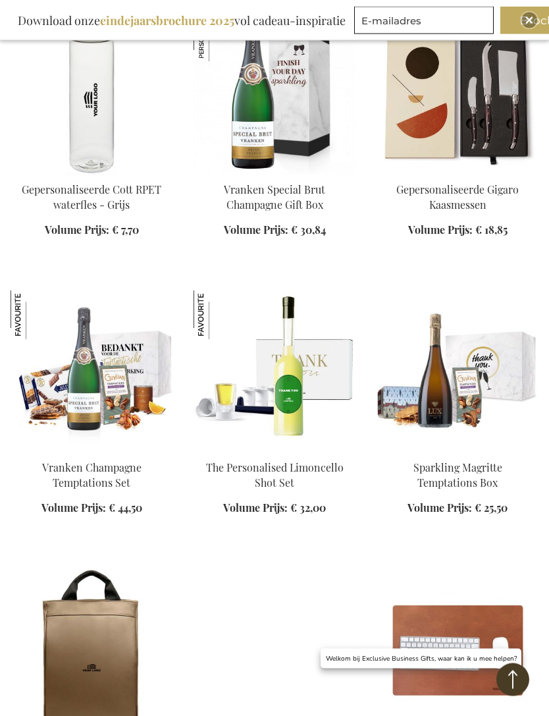
scroll to position [2028, 0]
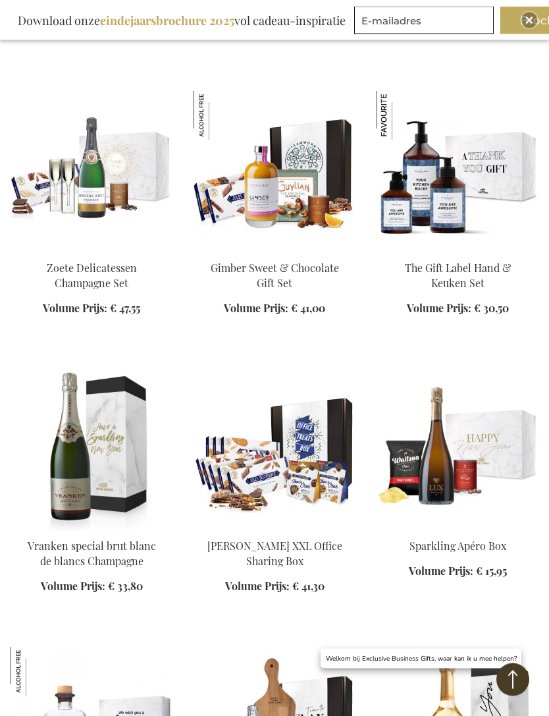
scroll to position [4019, 0]
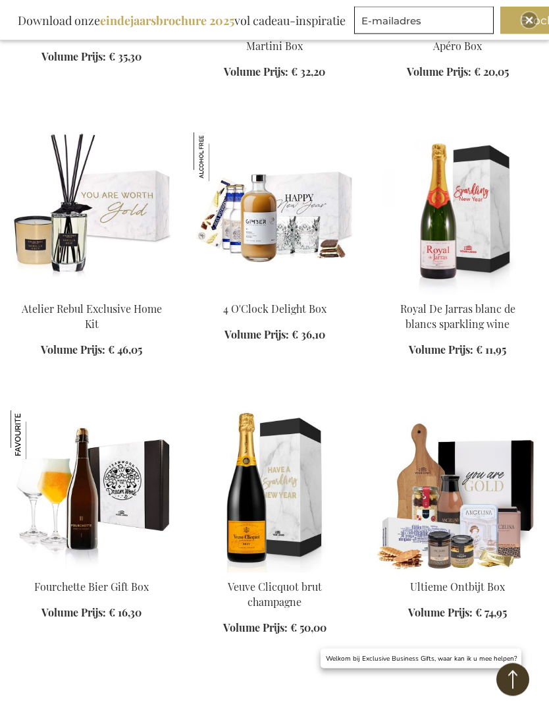
scroll to position [5704, 0]
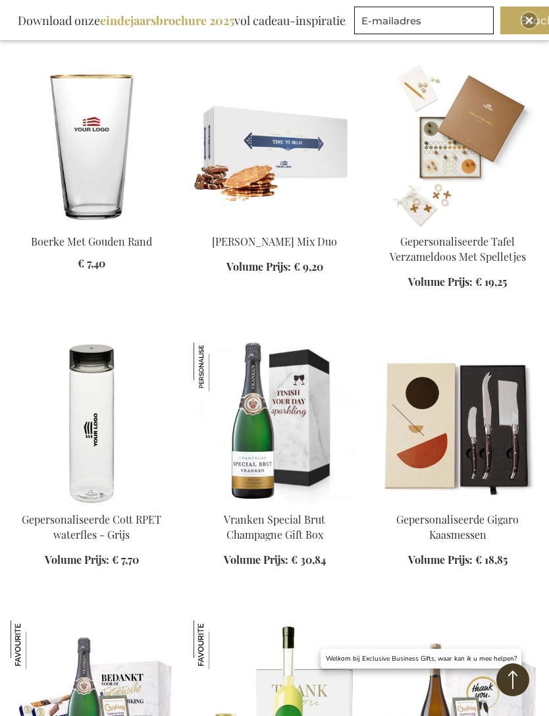
scroll to position [1696, 0]
